Goal: Task Accomplishment & Management: Manage account settings

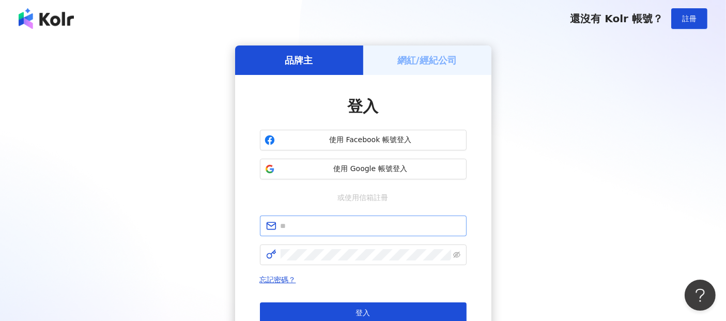
click at [310, 233] on span at bounding box center [363, 226] width 207 height 21
click at [311, 230] on input "text" at bounding box center [371, 225] width 180 height 11
paste input "**********"
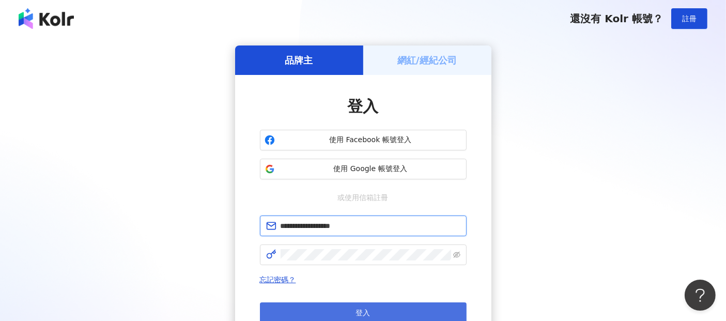
type input "**********"
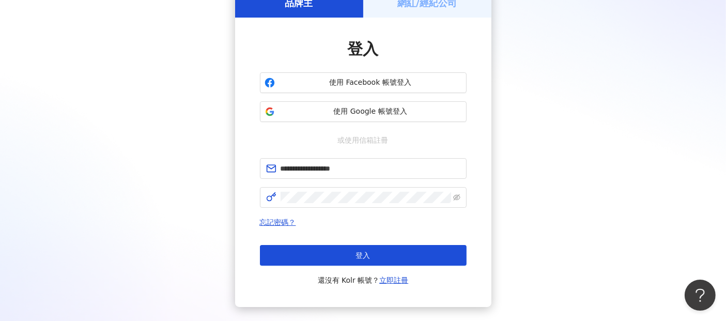
click at [391, 255] on button "登入" at bounding box center [363, 255] width 207 height 21
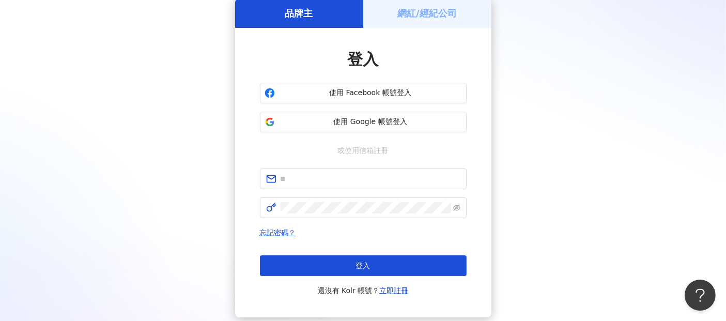
scroll to position [57, 0]
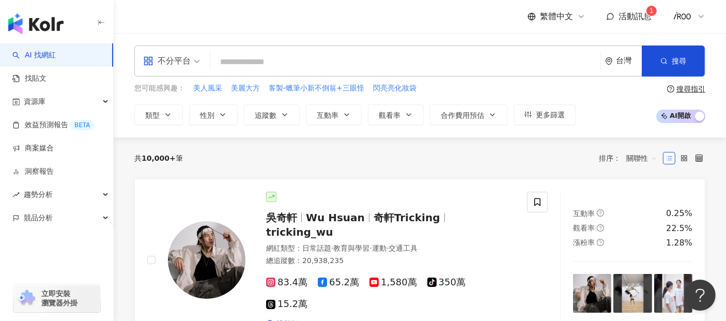
click at [626, 18] on span "活動訊息" at bounding box center [635, 16] width 33 height 10
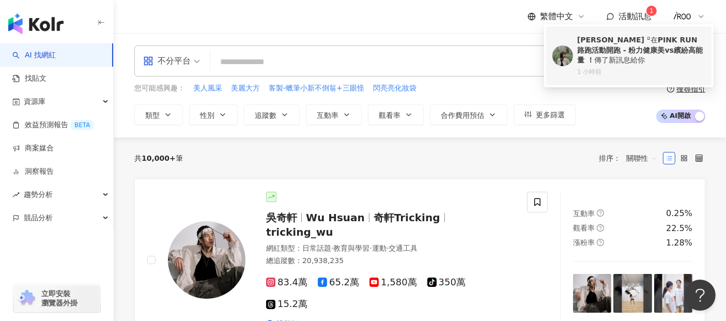
click at [614, 46] on b "PINK RUN 路跑活動開跑 - 粉力健康美vs繽紛高能量 ！" at bounding box center [640, 50] width 126 height 28
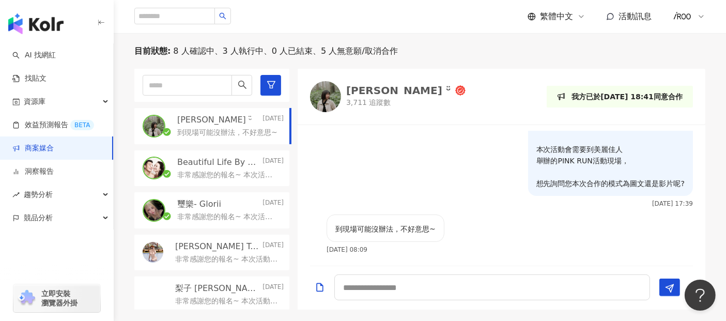
scroll to position [261, 0]
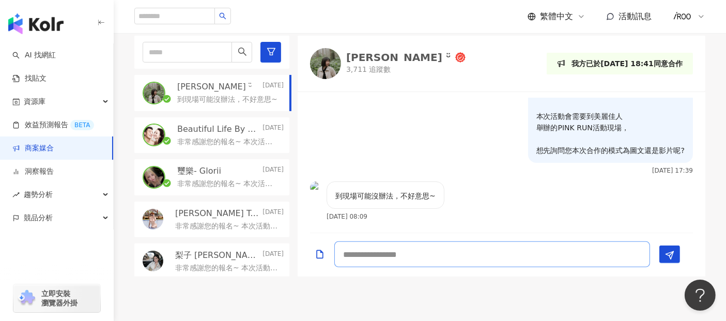
click at [425, 265] on textarea at bounding box center [492, 254] width 316 height 26
type textarea "*******"
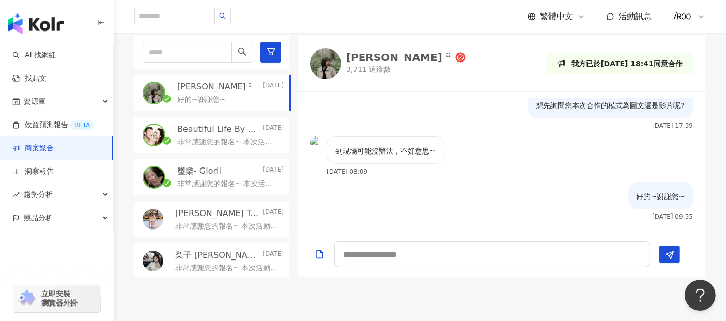
click at [125, 210] on div "目前狀態 : 8 人確認中、3 人執行中、0 人已結束、5 人無意願/取消合作 [PERSON_NAME] ᵕ̈ [DATE] 好的~謝謝您~ Beautif…" at bounding box center [420, 144] width 613 height 264
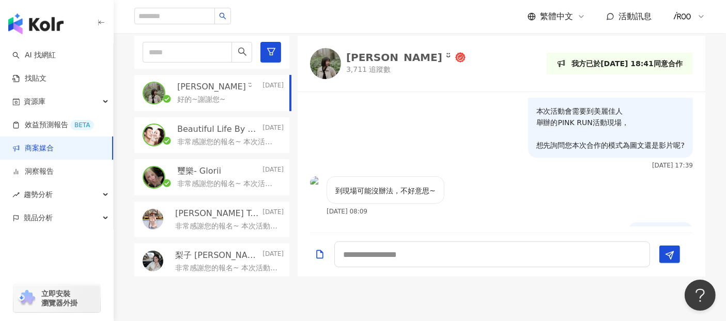
scroll to position [210, 0]
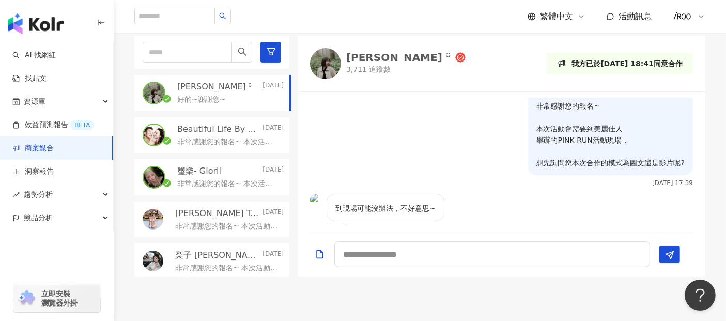
click at [48, 21] on img "button" at bounding box center [35, 23] width 55 height 21
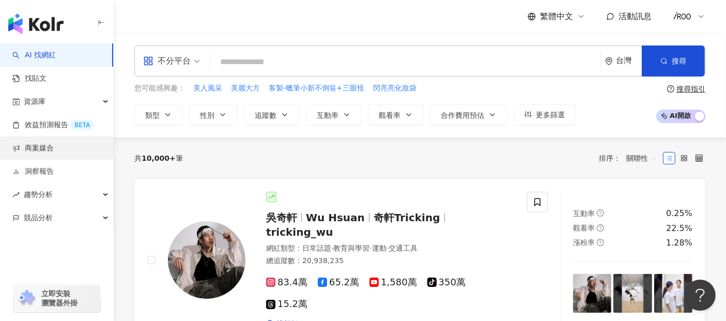
click at [49, 150] on link "商案媒合" at bounding box center [32, 148] width 41 height 10
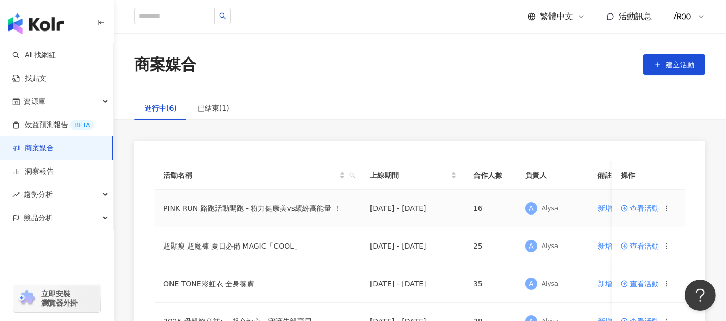
click at [642, 209] on span "查看活動" at bounding box center [640, 208] width 38 height 7
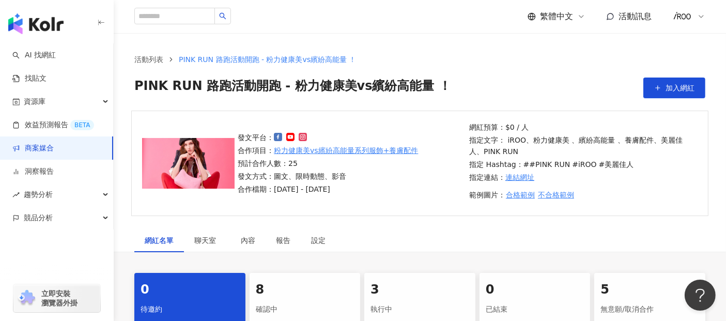
scroll to position [172, 0]
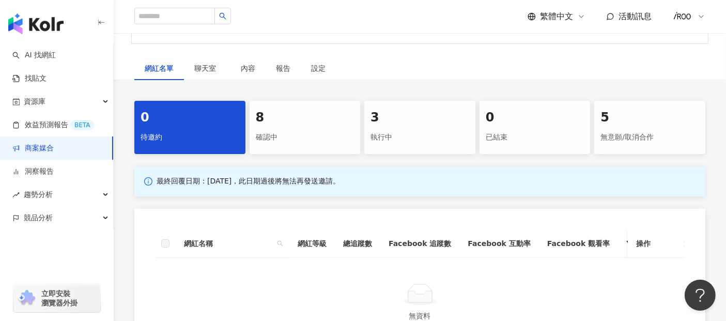
click at [310, 134] on div "確認中" at bounding box center [305, 138] width 99 height 18
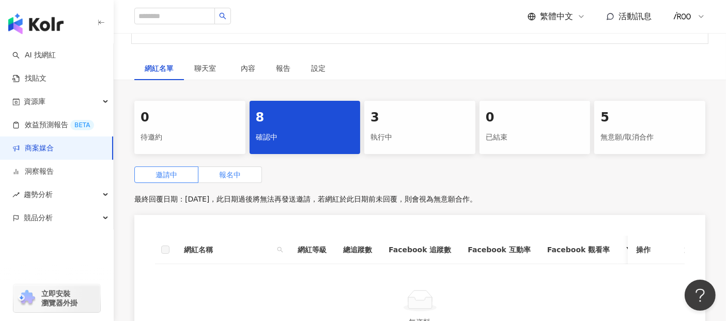
click at [226, 171] on span "報名中" at bounding box center [230, 175] width 22 height 8
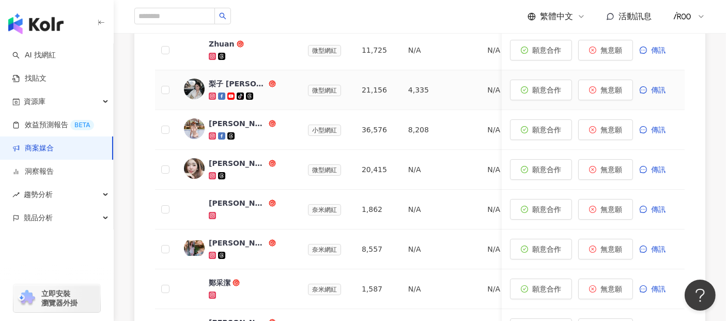
scroll to position [459, 0]
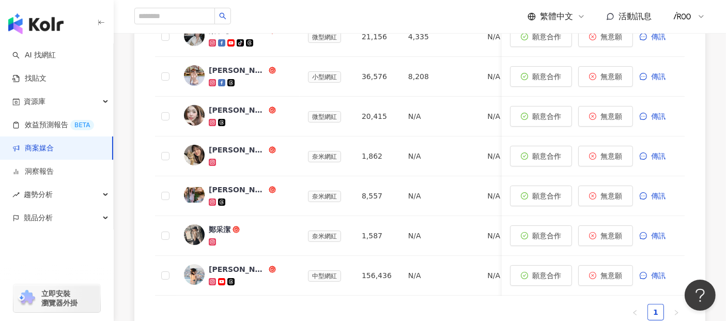
click at [716, 147] on div "0 待邀約 8 確認中 3 執行中 0 已結束 5 無意願/取消合作 邀請中 報名中 最終回覆日期：[DATE]，此日期後將會關閉活動報名，若於此日期前未回覆…" at bounding box center [420, 80] width 613 height 533
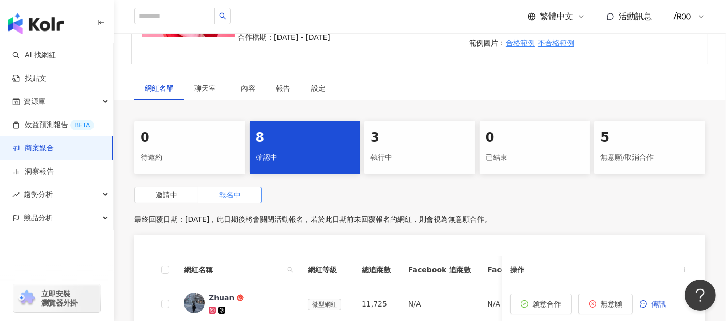
scroll to position [0, 0]
